Goal: Information Seeking & Learning: Stay updated

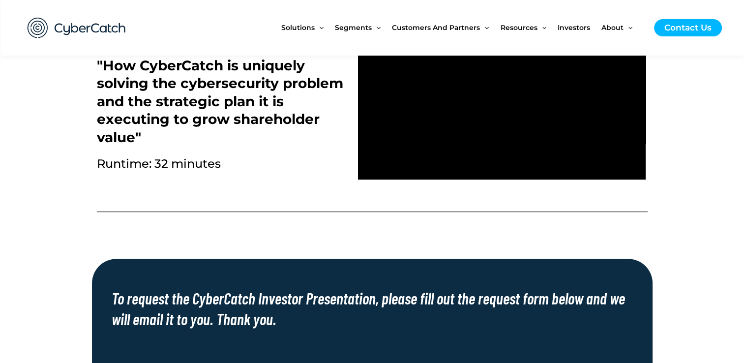
scroll to position [492, 0]
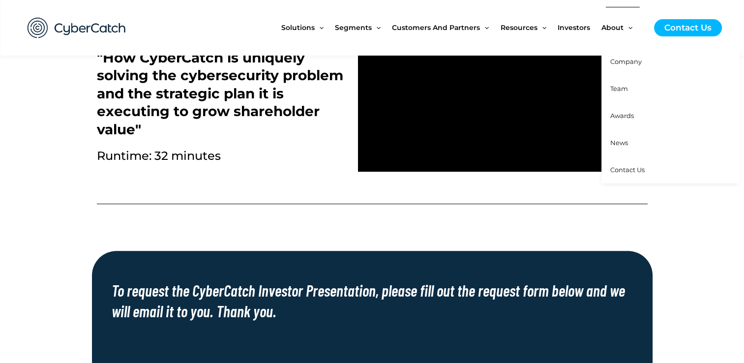
click at [628, 141] on link "News" at bounding box center [670, 142] width 138 height 27
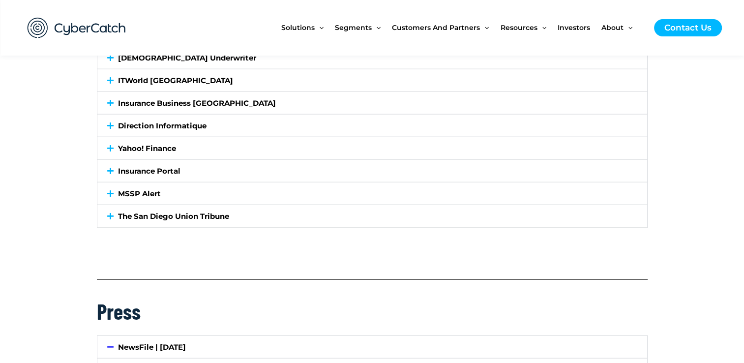
scroll to position [2507, 0]
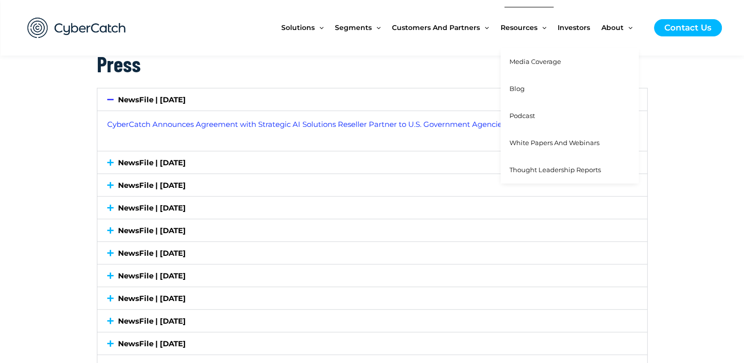
click at [548, 61] on span "Media Coverage" at bounding box center [535, 62] width 52 height 8
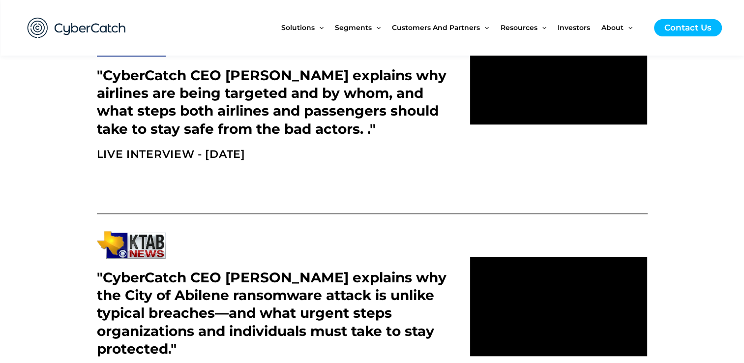
scroll to position [737, 0]
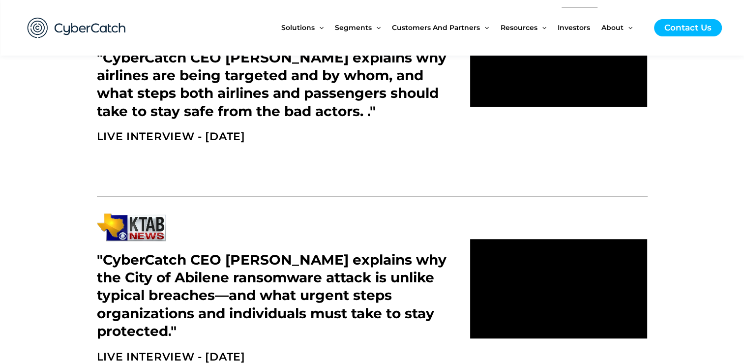
click at [566, 29] on span "Investors" at bounding box center [573, 27] width 32 height 41
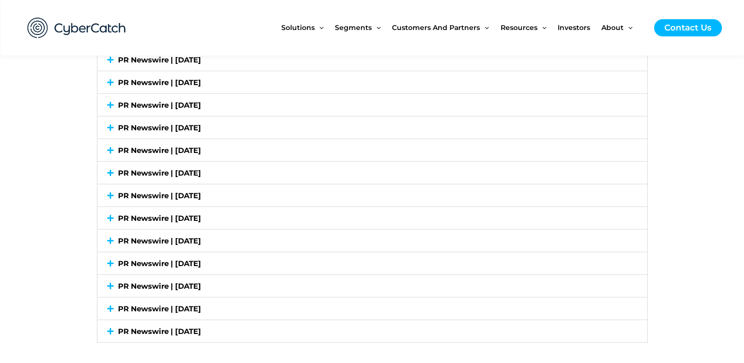
scroll to position [2458, 0]
